Goal: Transaction & Acquisition: Purchase product/service

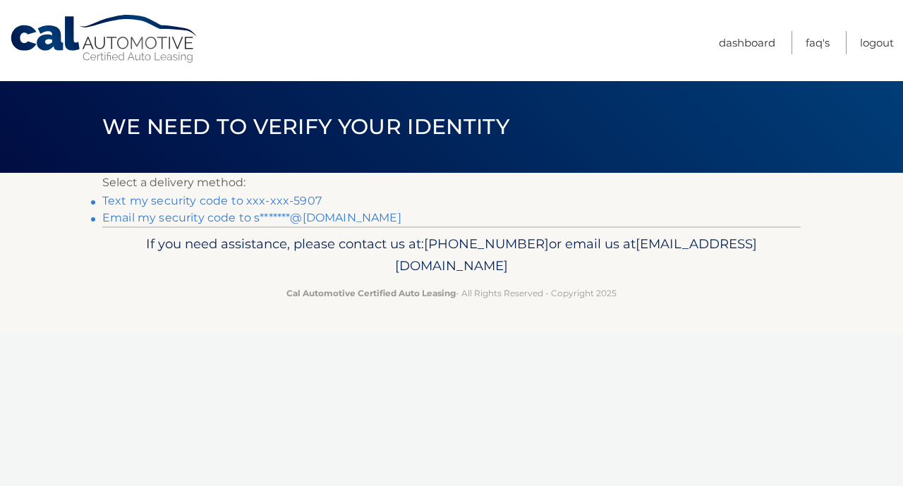
click at [197, 224] on link "Email my security code to s*******@[DOMAIN_NAME]" at bounding box center [251, 217] width 299 height 13
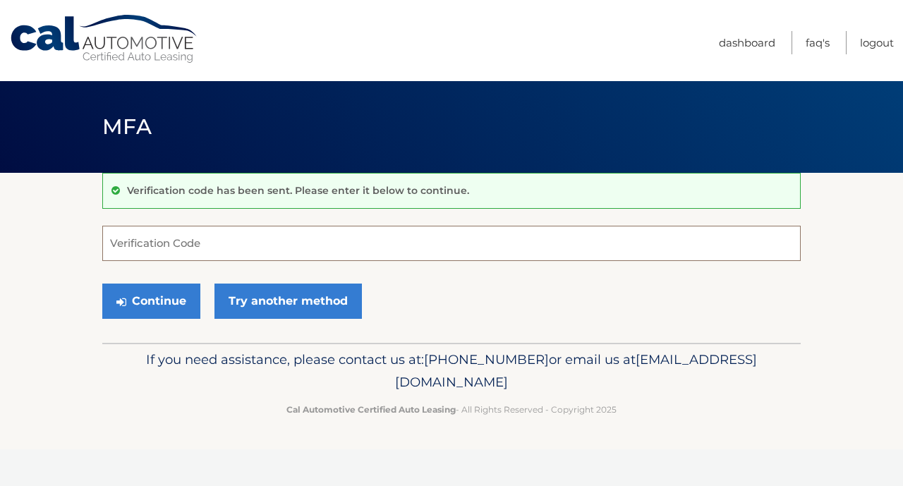
paste input "527140"
type input "527140"
click at [182, 303] on button "Continue" at bounding box center [151, 301] width 98 height 35
click at [277, 243] on input "527140" at bounding box center [451, 243] width 698 height 35
click at [110, 248] on input "527140" at bounding box center [451, 243] width 698 height 35
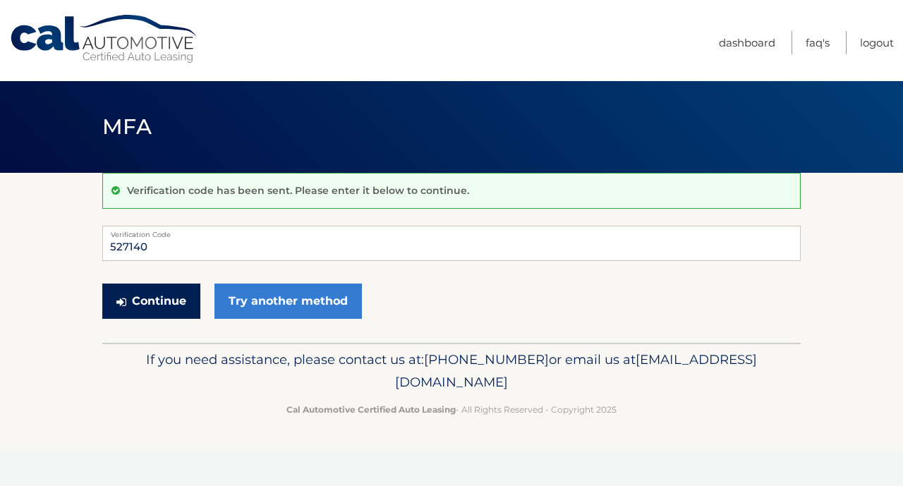
click at [147, 302] on button "Continue" at bounding box center [151, 301] width 98 height 35
drag, startPoint x: 148, startPoint y: 248, endPoint x: 48, endPoint y: 248, distance: 100.2
click at [56, 248] on section "Verification code has been sent. Please enter it below to continue. 527140 Veri…" at bounding box center [451, 258] width 903 height 170
paste input "527140"
type input "527140"
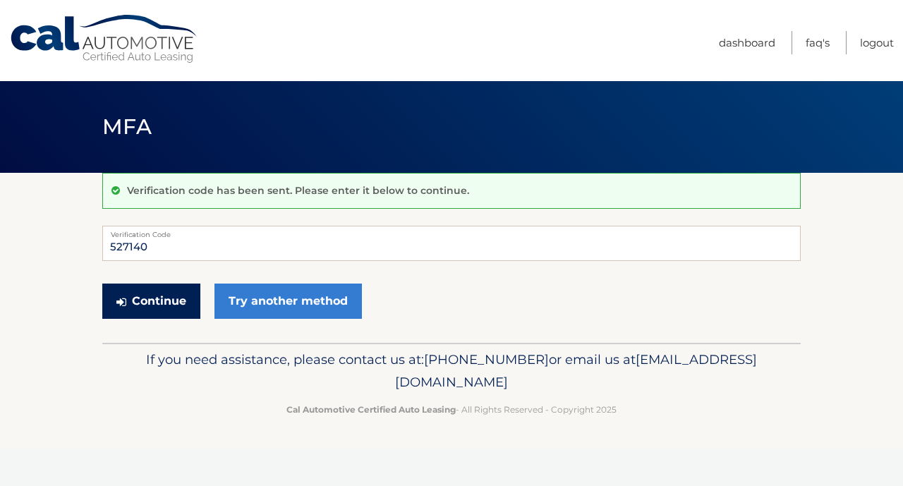
click at [163, 297] on button "Continue" at bounding box center [151, 301] width 98 height 35
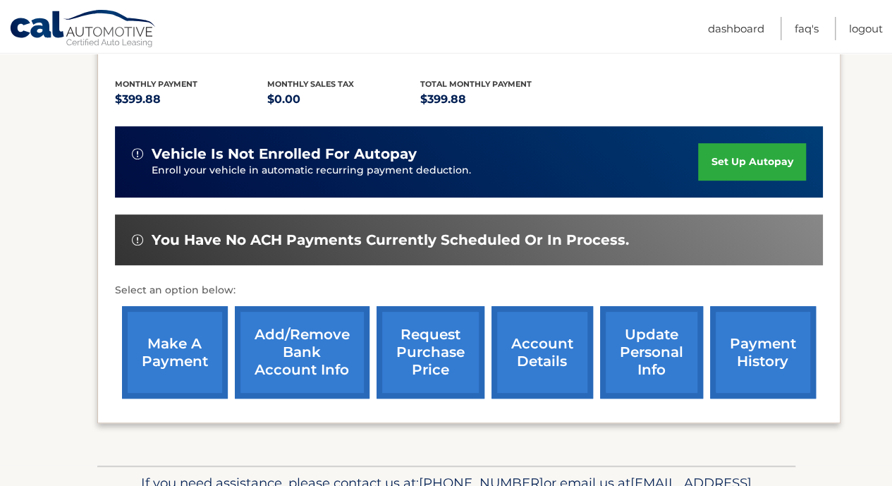
scroll to position [212, 0]
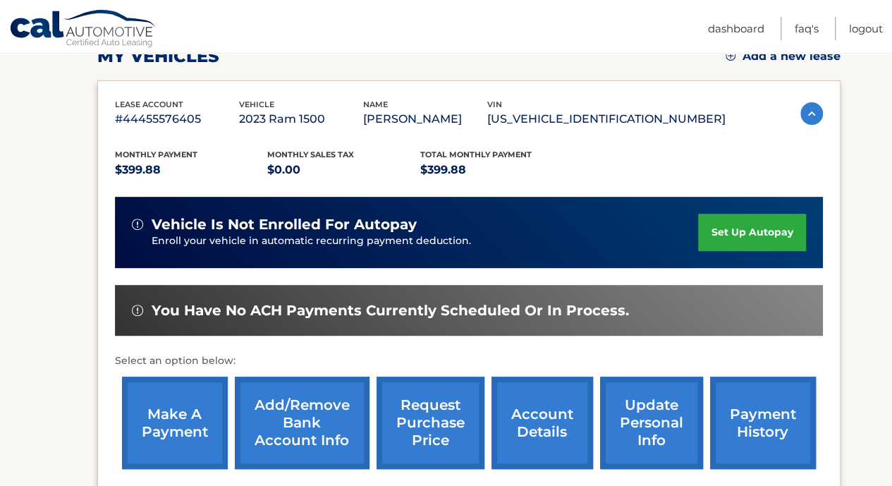
click at [179, 430] on link "make a payment" at bounding box center [175, 423] width 106 height 92
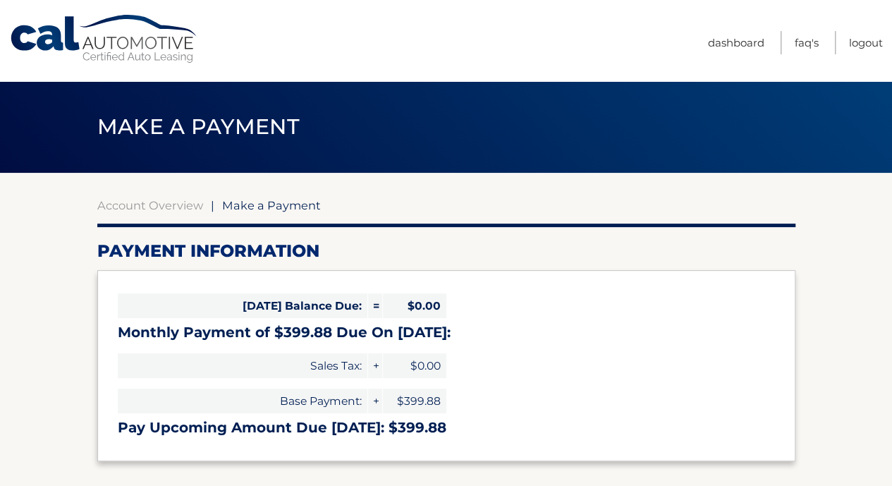
select select "OWJlOTY1MWEtOTJhNy00NGQ3LTgzZGItZjY1NjUyYTA1MGY3"
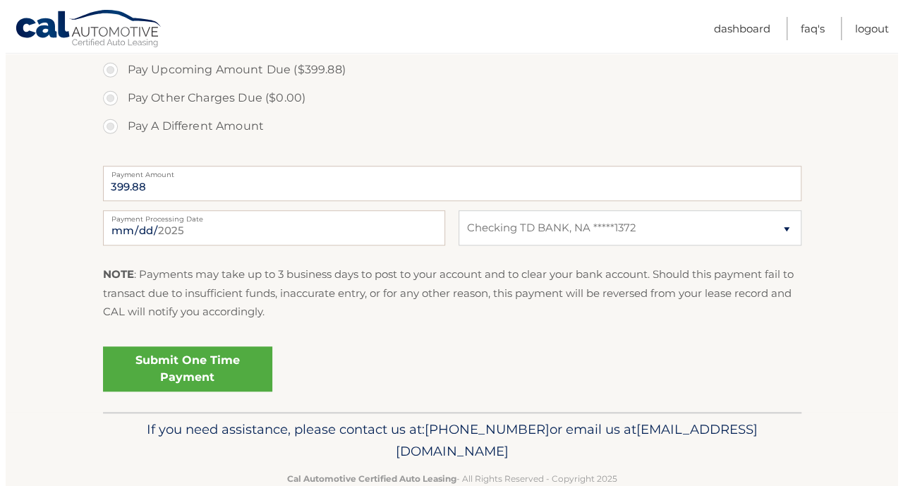
scroll to position [521, 0]
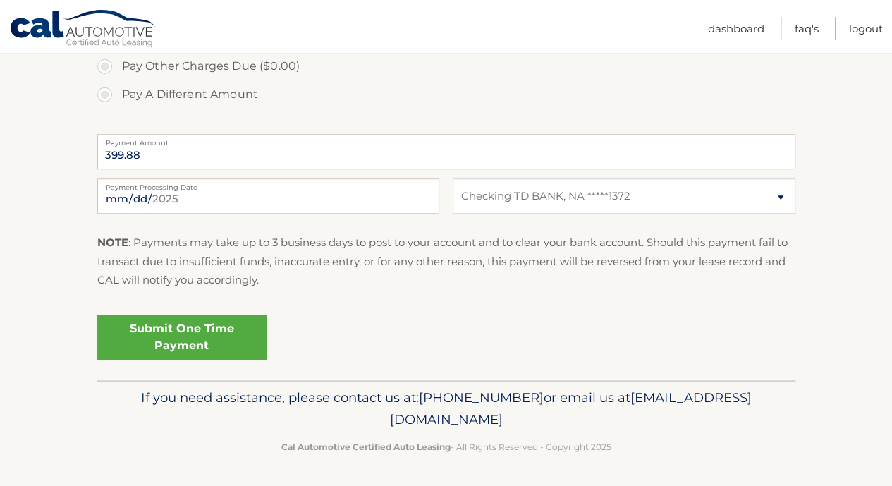
click at [200, 338] on link "Submit One Time Payment" at bounding box center [181, 337] width 169 height 45
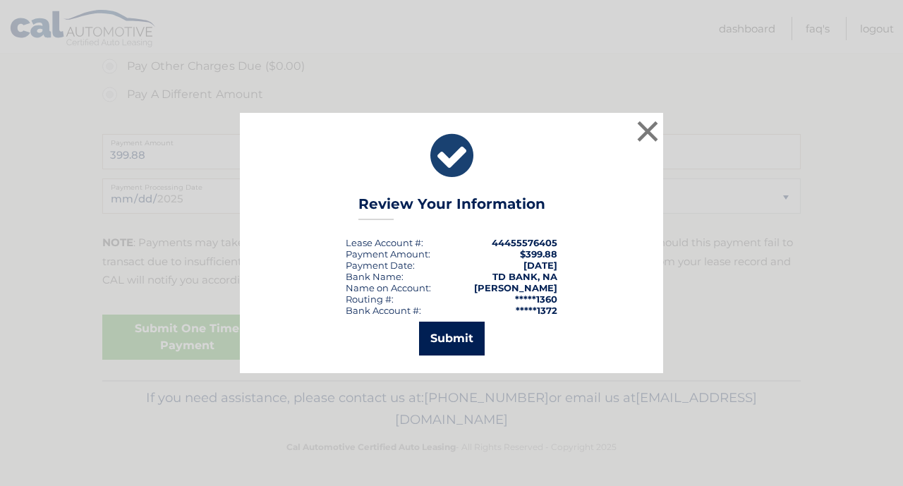
click at [456, 329] on button "Submit" at bounding box center [452, 339] width 66 height 34
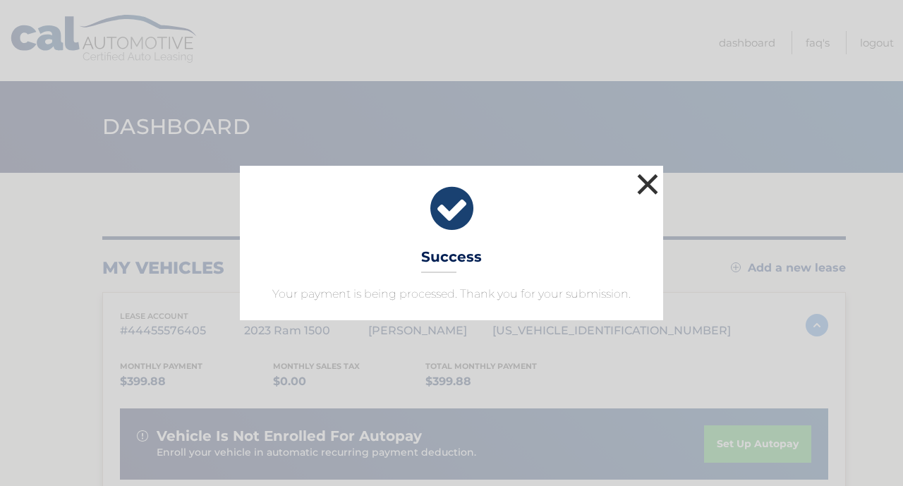
click at [655, 184] on button "×" at bounding box center [647, 184] width 28 height 28
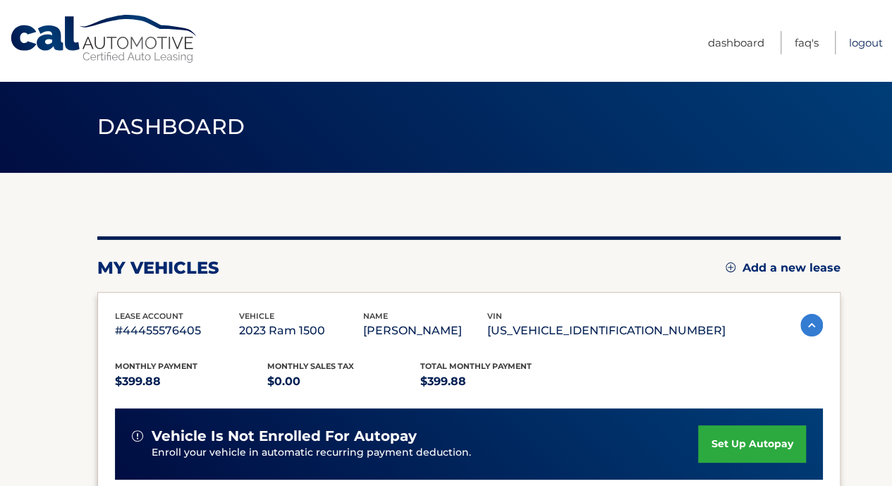
click at [871, 46] on link "Logout" at bounding box center [866, 42] width 34 height 23
